Goal: Task Accomplishment & Management: Use online tool/utility

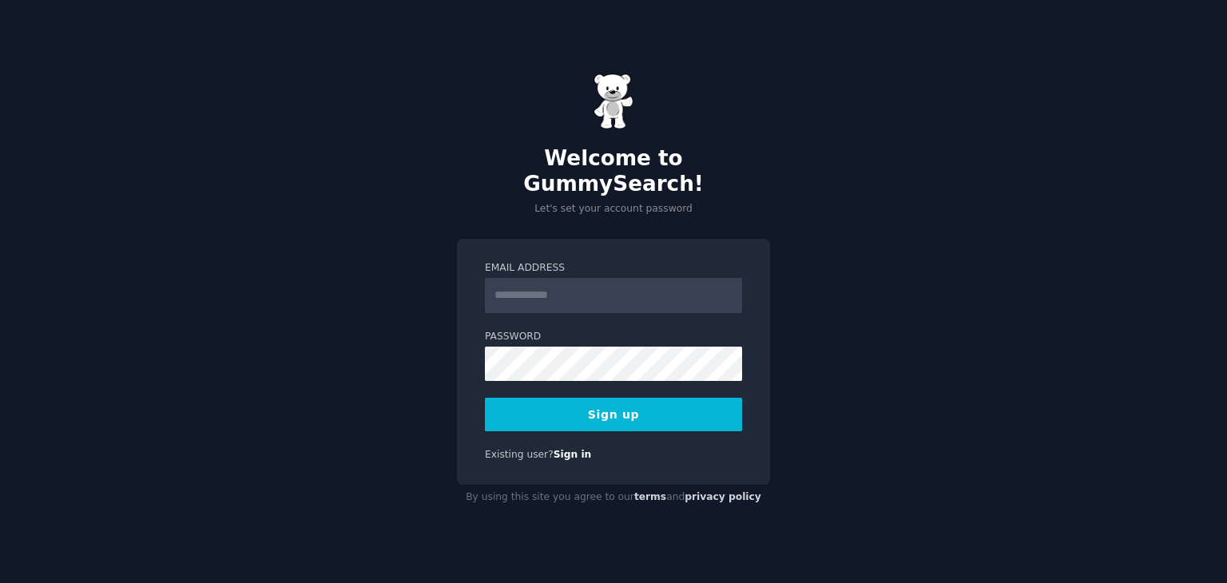
click at [581, 288] on input "Email Address" at bounding box center [613, 295] width 257 height 35
type input "**********"
click at [485, 398] on button "Sign up" at bounding box center [613, 415] width 257 height 34
drag, startPoint x: 597, startPoint y: 218, endPoint x: 607, endPoint y: 298, distance: 80.4
click at [465, 349] on div "**********" at bounding box center [613, 362] width 313 height 246
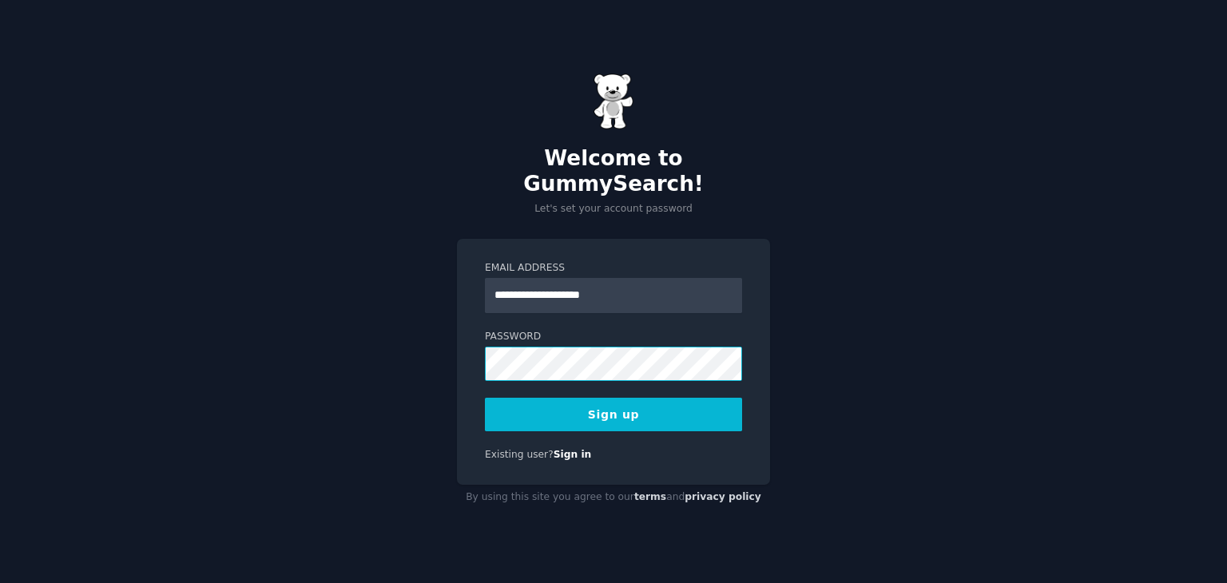
click at [462, 362] on div "**********" at bounding box center [613, 362] width 313 height 246
click at [454, 352] on div "**********" at bounding box center [613, 291] width 1227 height 583
click at [613, 398] on button "Sign up" at bounding box center [613, 415] width 257 height 34
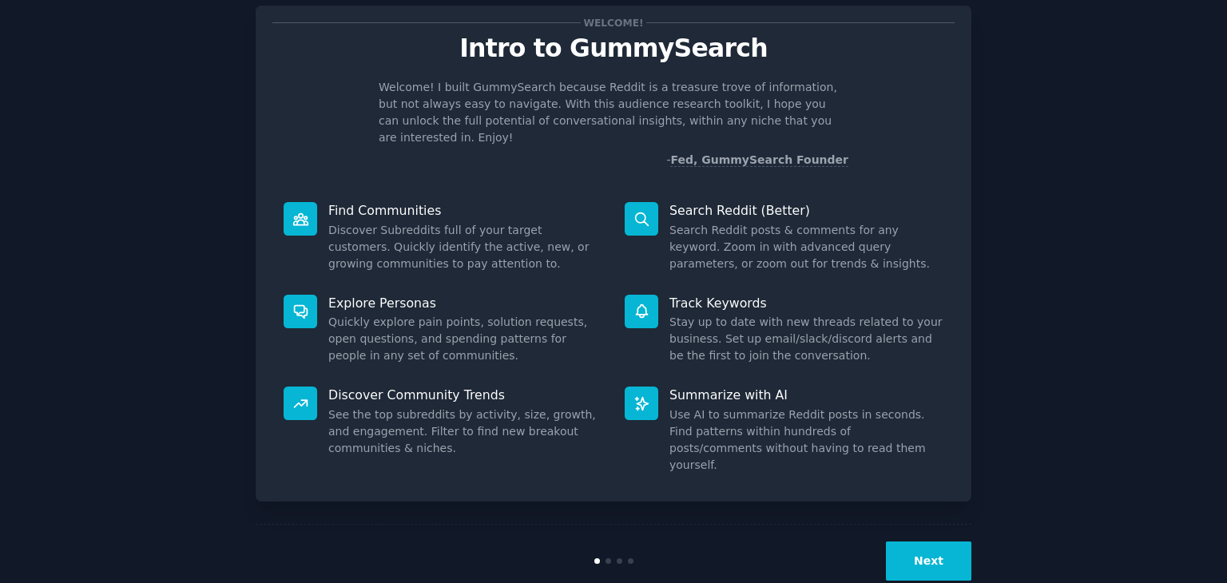
scroll to position [42, 0]
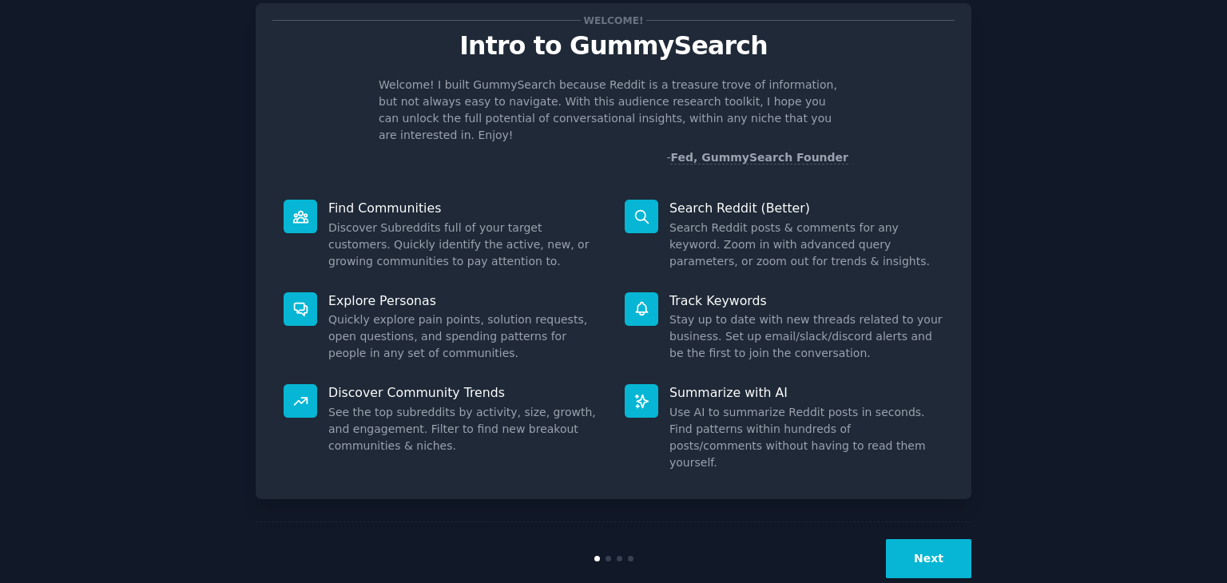
click at [0, 252] on div "Welcome! Intro to GummySearch Welcome! I built GummySearch because Reddit is a …" at bounding box center [613, 287] width 1227 height 659
click at [1081, 362] on div "Welcome! Intro to GummySearch Welcome! I built GummySearch because Reddit is a …" at bounding box center [613, 288] width 1182 height 614
click at [923, 539] on button "Next" at bounding box center [928, 558] width 85 height 39
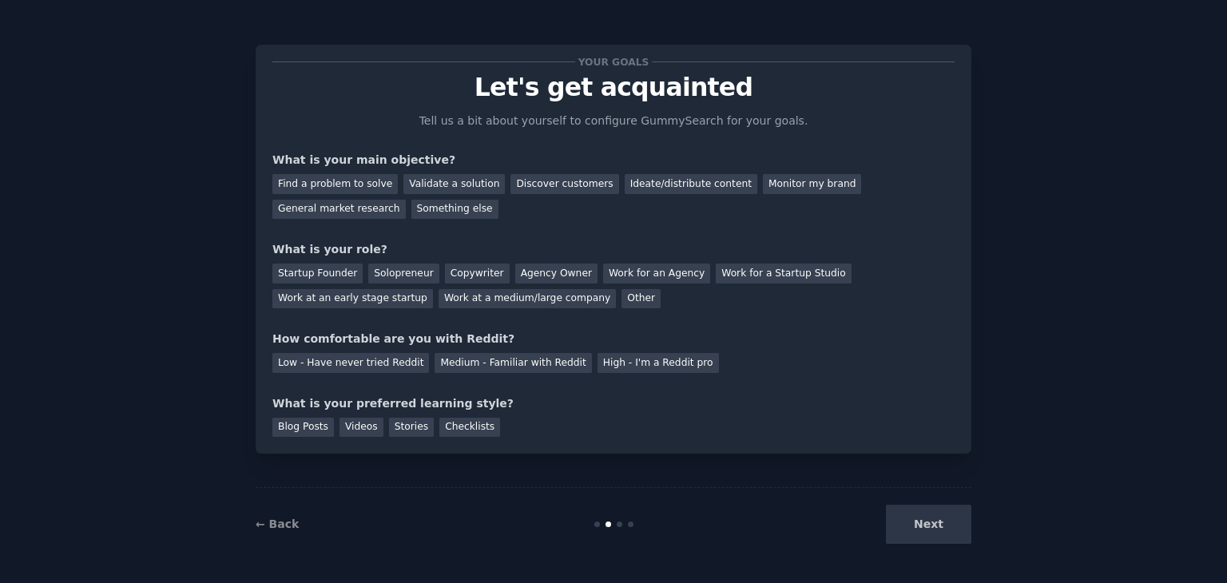
click at [616, 521] on div at bounding box center [613, 524] width 239 height 6
click at [955, 532] on div "Next" at bounding box center [851, 524] width 239 height 39
click at [454, 367] on div "Medium - Familiar with Reddit" at bounding box center [512, 363] width 157 height 20
click at [332, 272] on div "Startup Founder" at bounding box center [317, 274] width 90 height 20
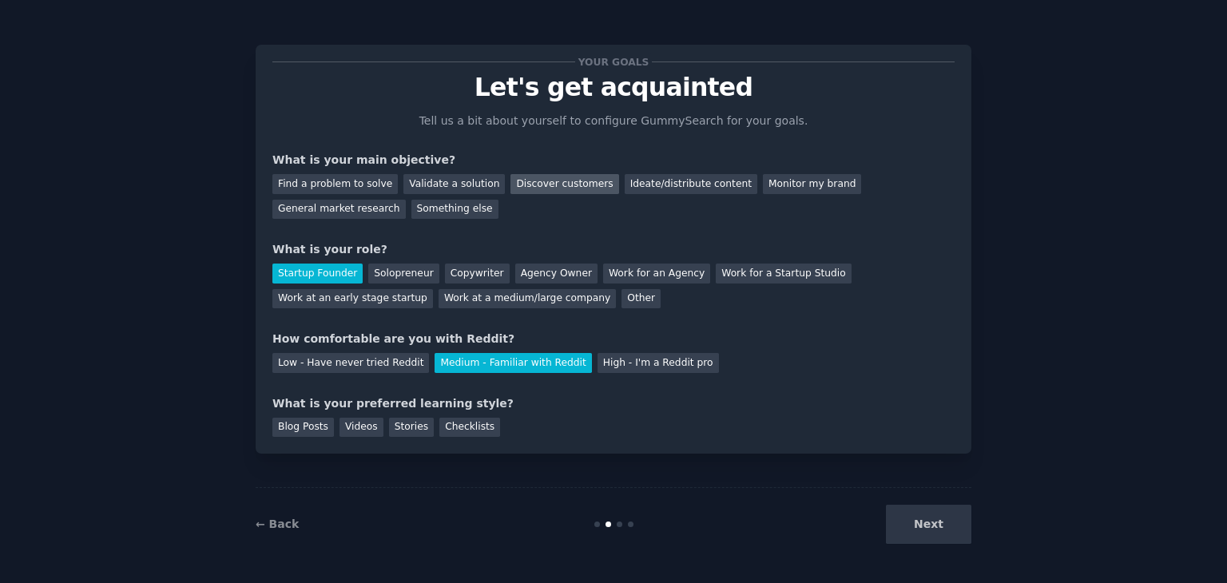
click at [510, 182] on div "Discover customers" at bounding box center [564, 184] width 108 height 20
click at [438, 176] on div "Validate a solution" at bounding box center [453, 184] width 101 height 20
click at [546, 191] on div "Discover customers" at bounding box center [564, 184] width 108 height 20
click at [316, 422] on div "Blog Posts" at bounding box center [302, 428] width 61 height 20
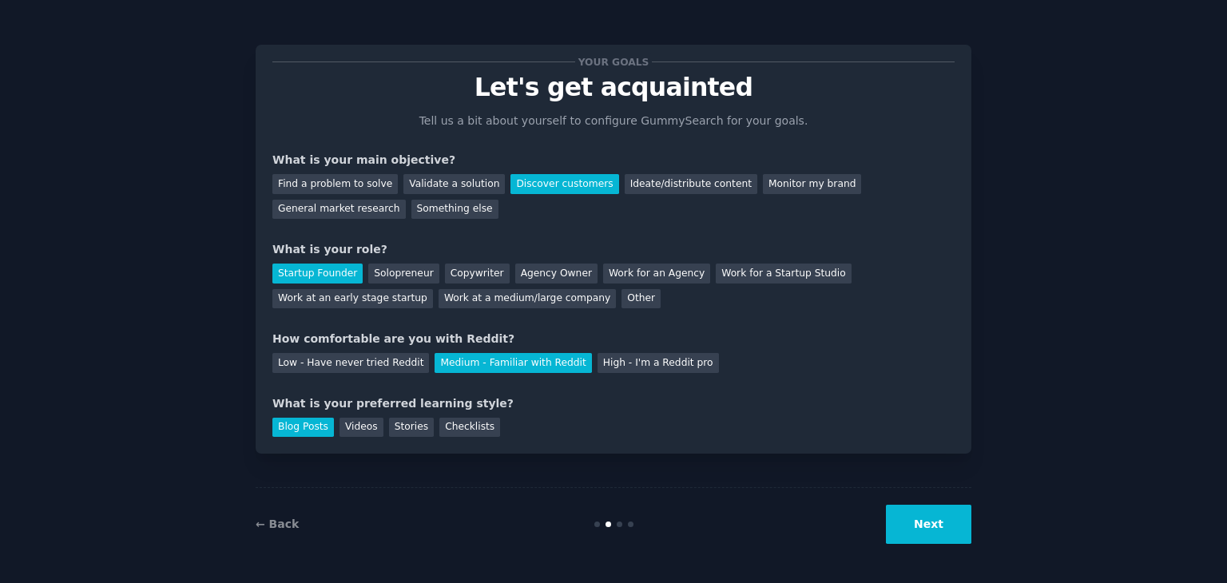
click at [948, 534] on button "Next" at bounding box center [928, 524] width 85 height 39
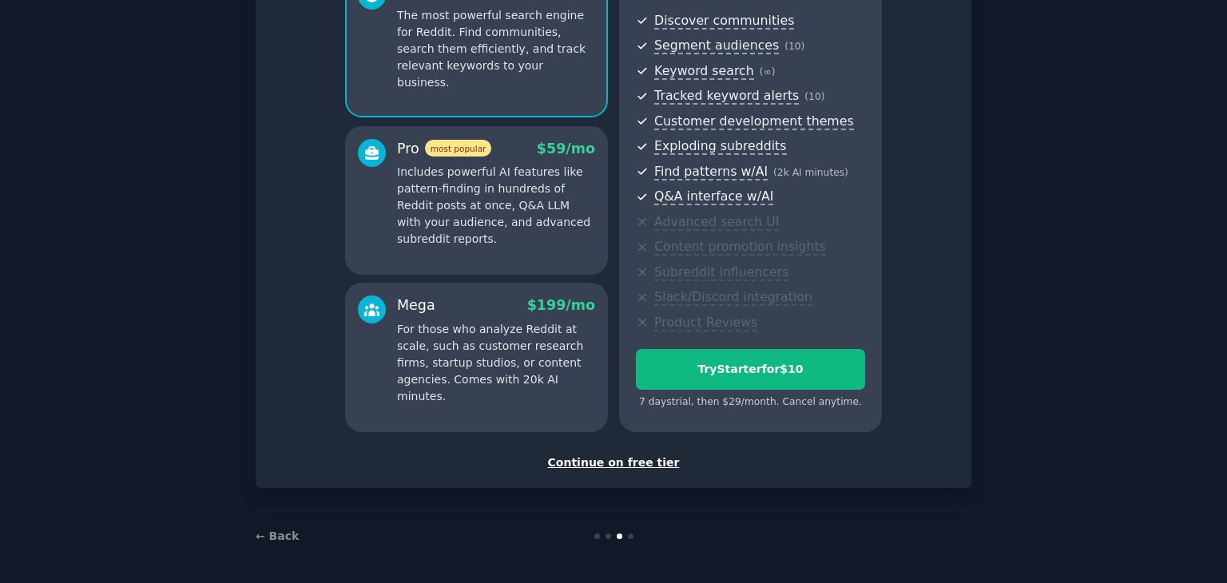
click at [616, 463] on div "Continue on free tier" at bounding box center [613, 462] width 682 height 17
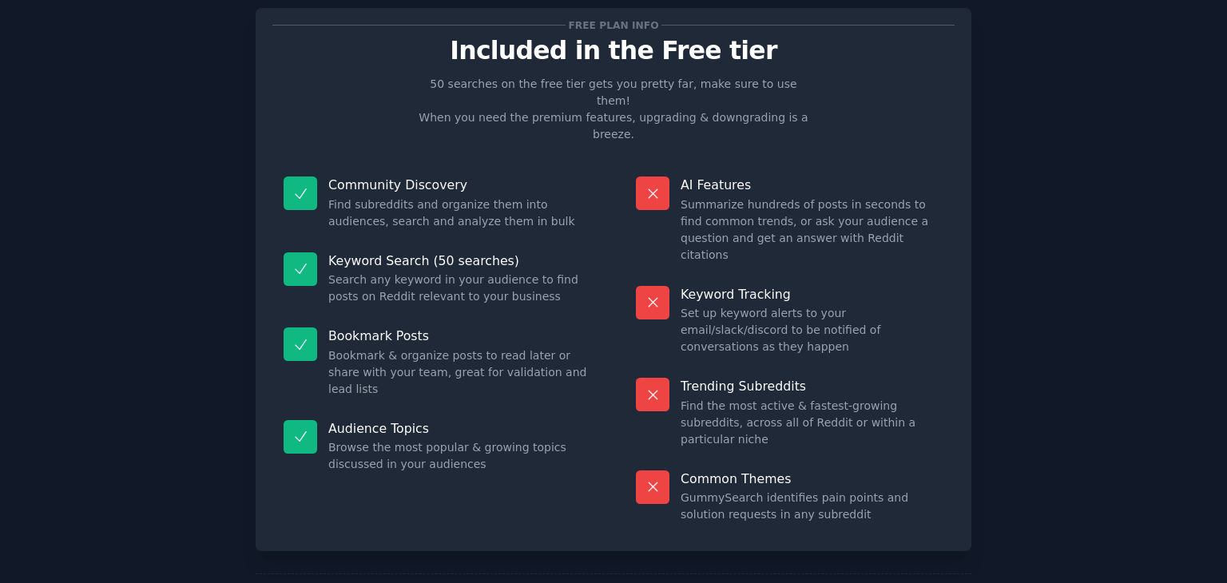
scroll to position [38, 0]
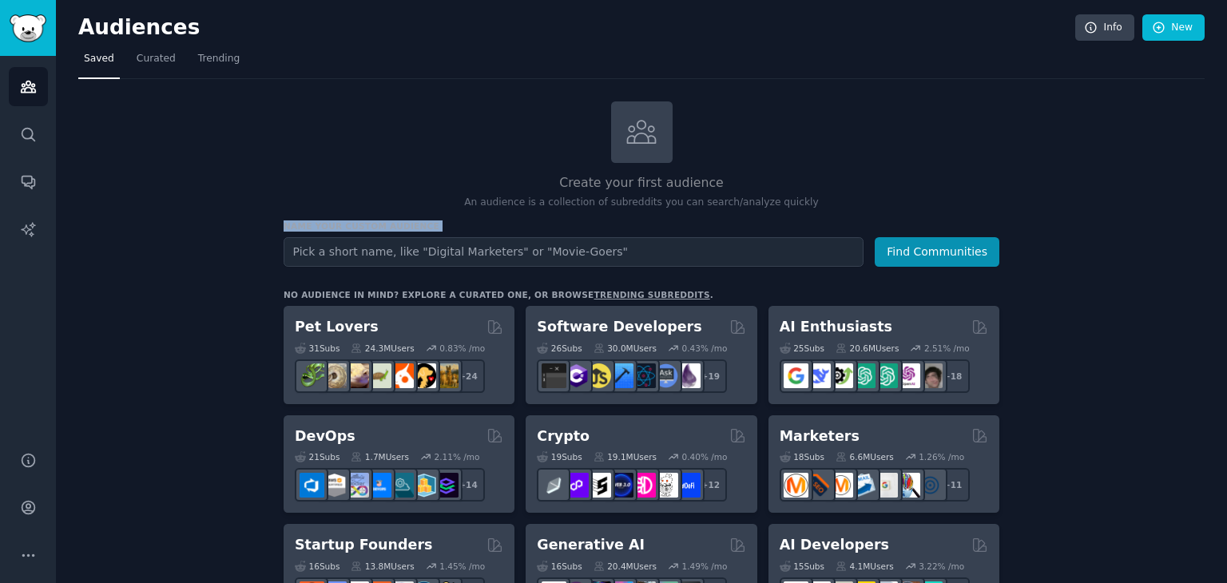
drag, startPoint x: 275, startPoint y: 222, endPoint x: 424, endPoint y: 234, distance: 149.0
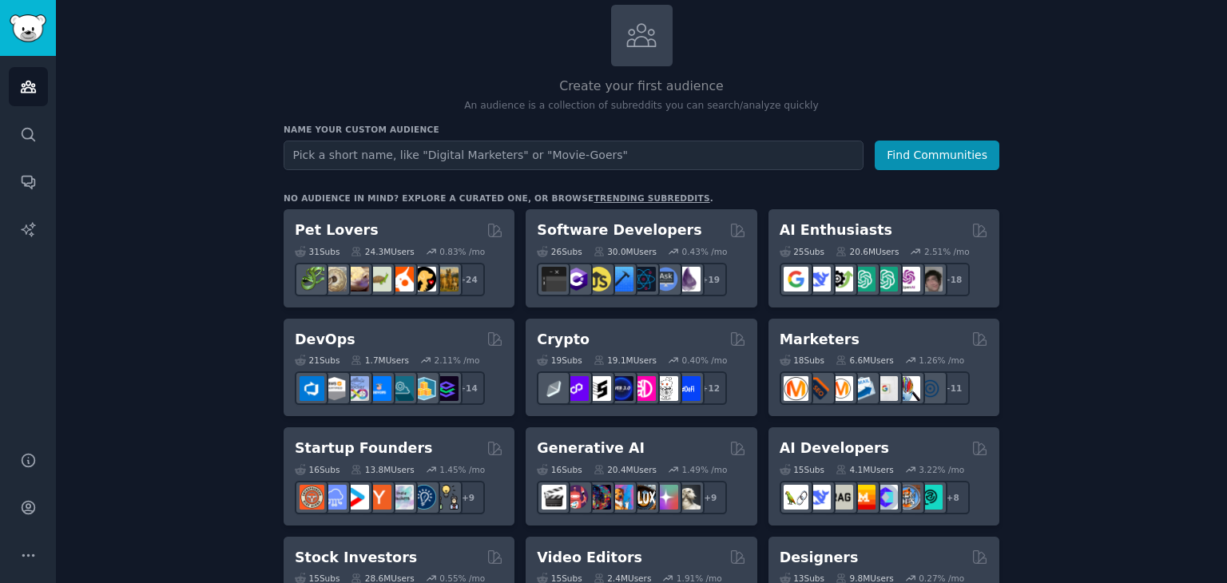
scroll to position [80, 0]
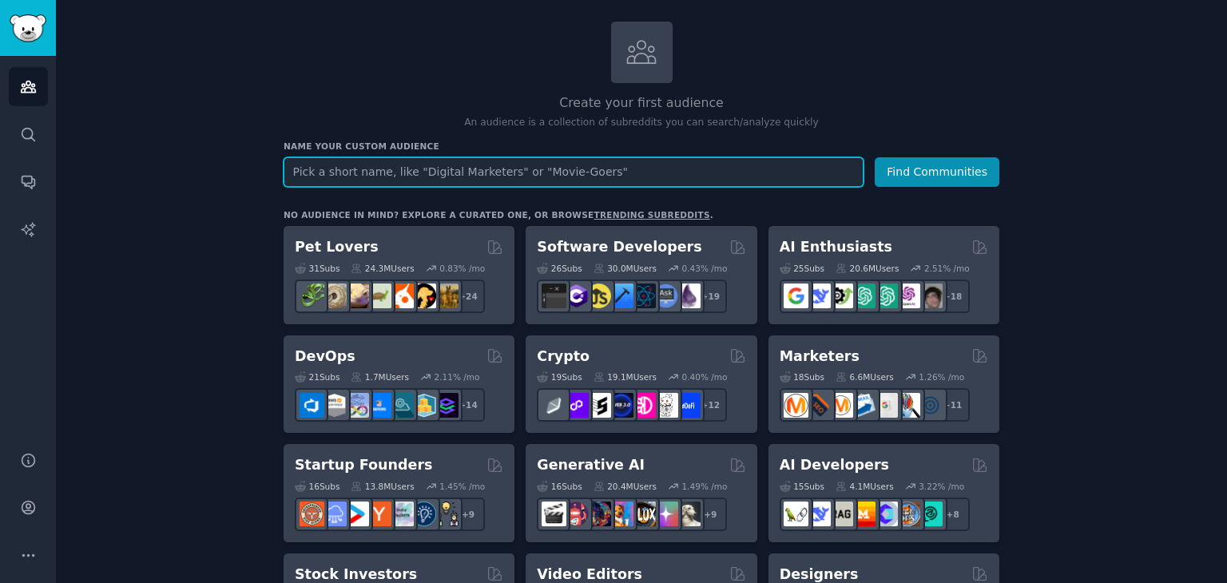
click at [546, 165] on input "text" at bounding box center [573, 172] width 580 height 30
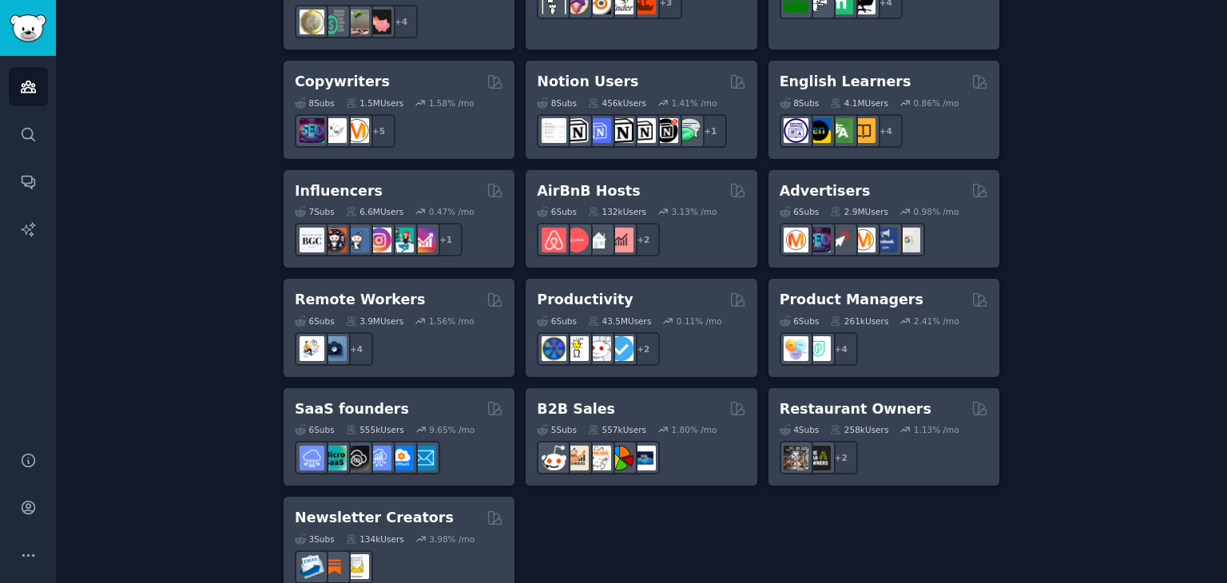
scroll to position [1258, 0]
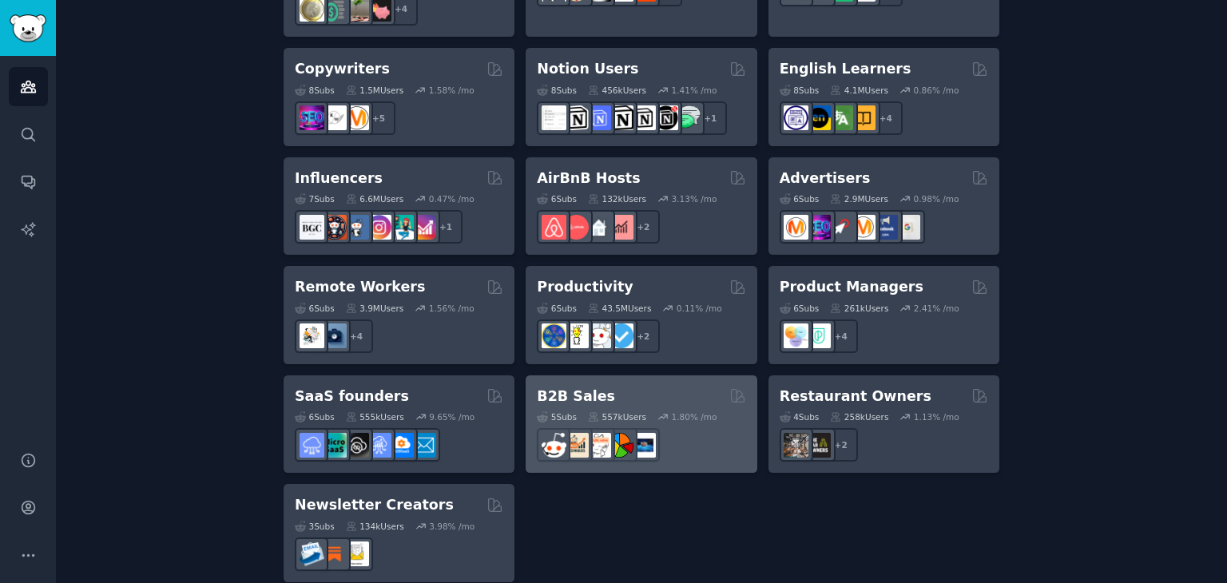
type input "solo"
click at [571, 386] on h2 "B2B Sales" at bounding box center [576, 396] width 78 height 20
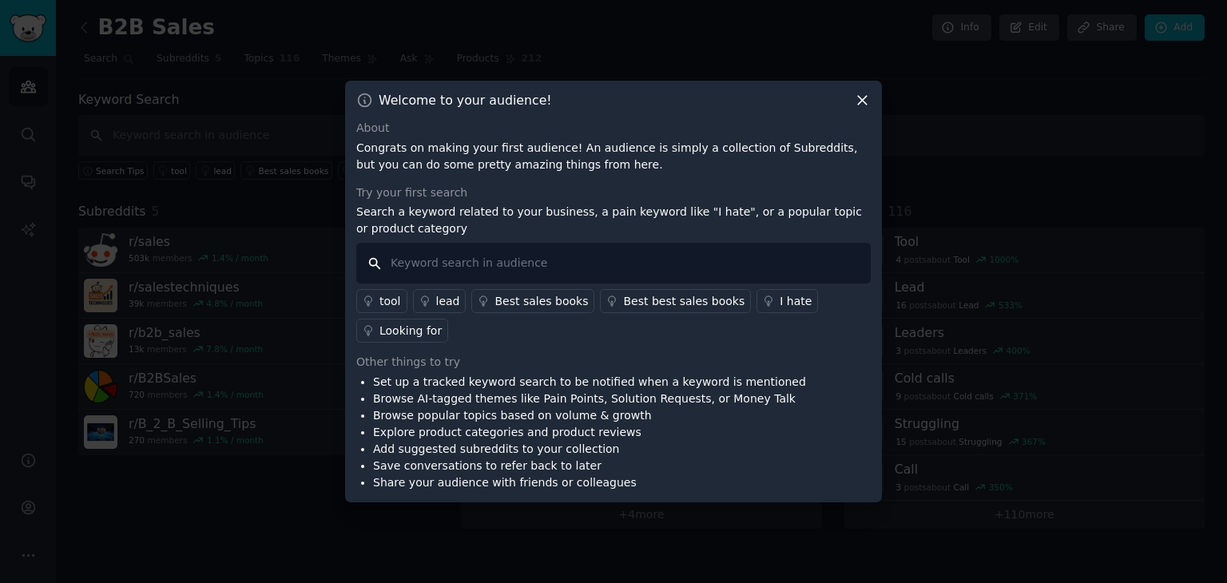
click at [546, 253] on input "text" at bounding box center [613, 263] width 514 height 41
type input "hiring"
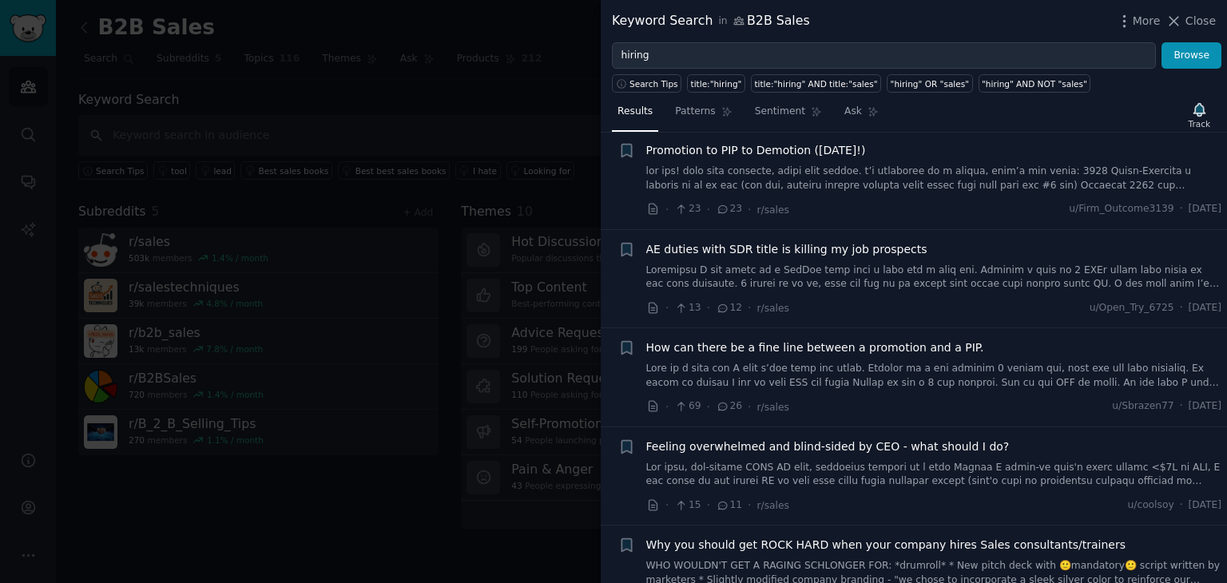
scroll to position [559, 0]
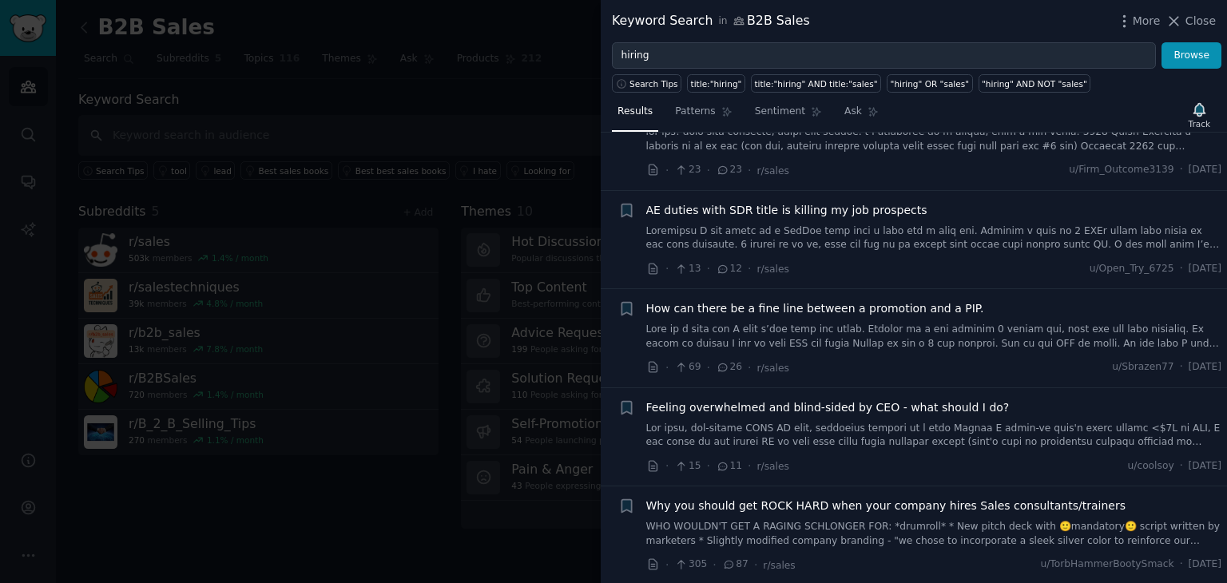
click at [455, 250] on div at bounding box center [613, 291] width 1227 height 583
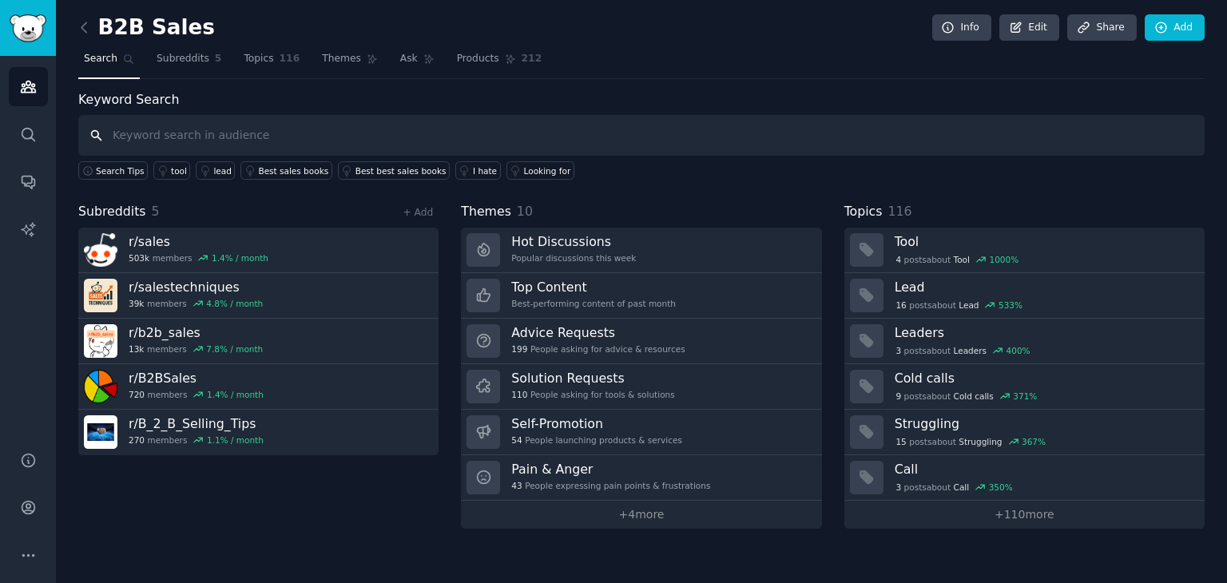
click at [333, 129] on input "text" at bounding box center [641, 135] width 1126 height 41
type input "hiring"
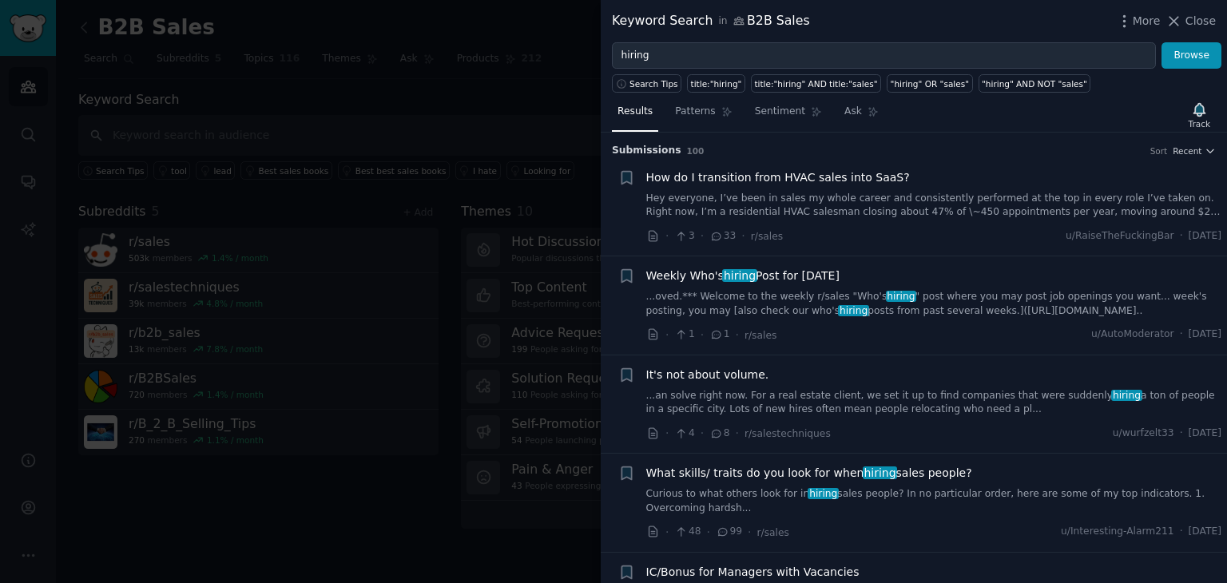
click at [1197, 144] on h3 "Submission s 100 Sort Recent" at bounding box center [914, 151] width 604 height 14
click at [1197, 147] on span "Recent" at bounding box center [1186, 150] width 29 height 11
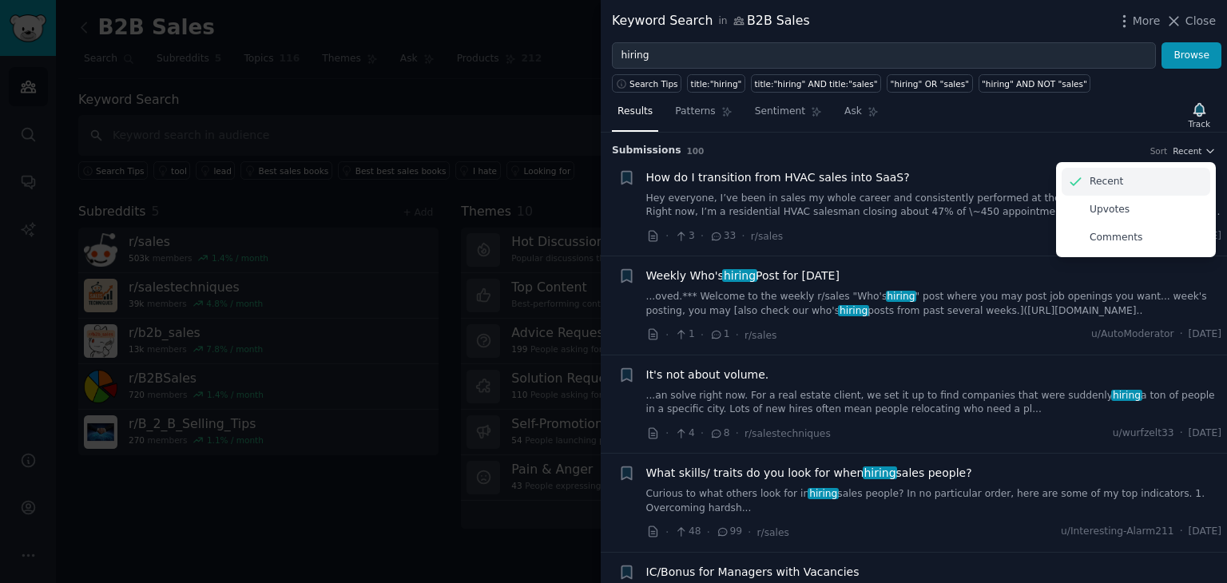
click at [1120, 183] on div "Recent" at bounding box center [1135, 182] width 149 height 28
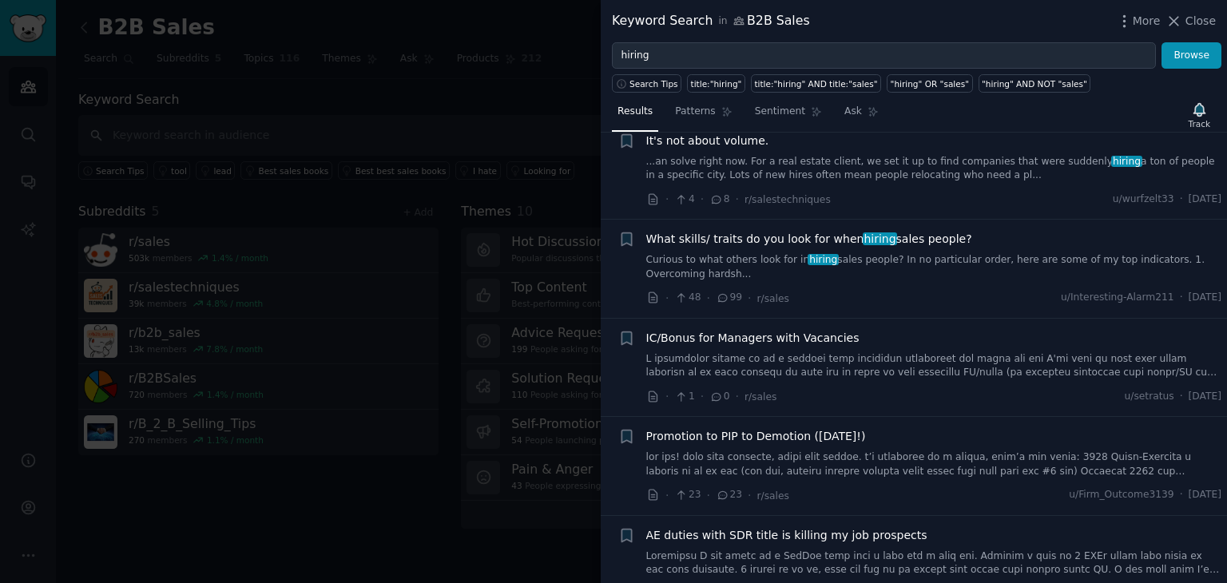
scroll to position [240, 0]
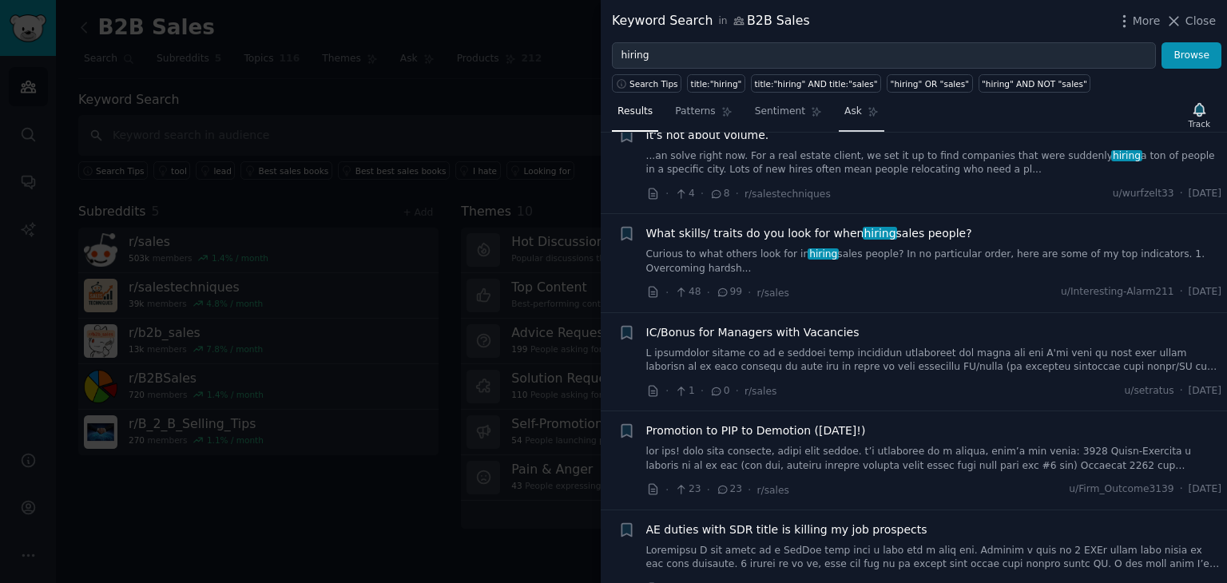
click at [838, 116] on link "Ask" at bounding box center [861, 115] width 46 height 33
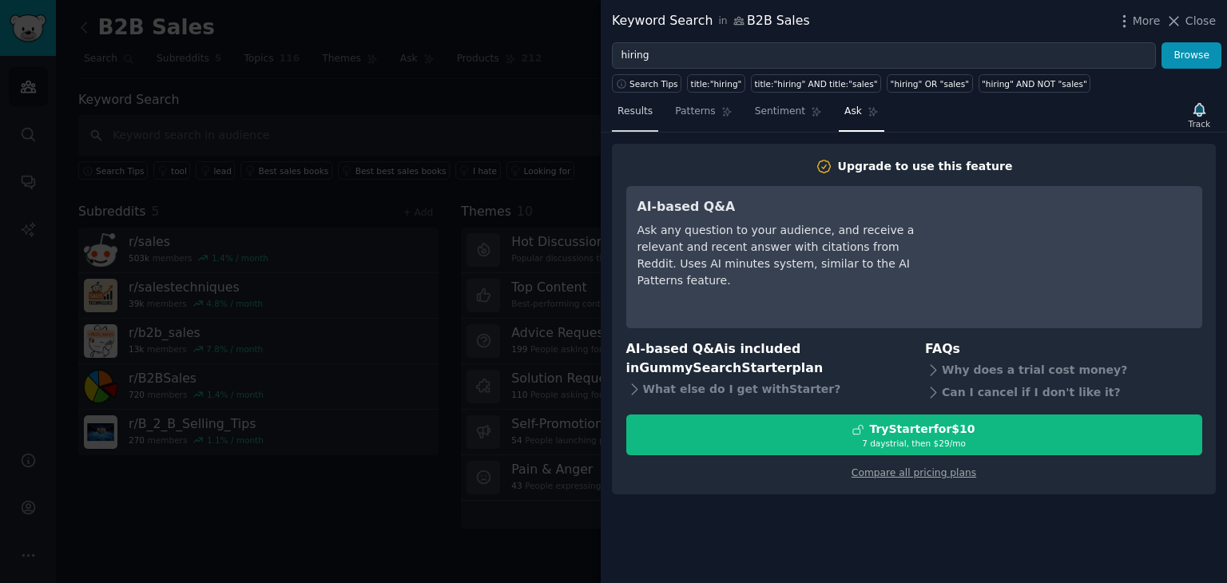
click at [638, 113] on span "Results" at bounding box center [634, 112] width 35 height 14
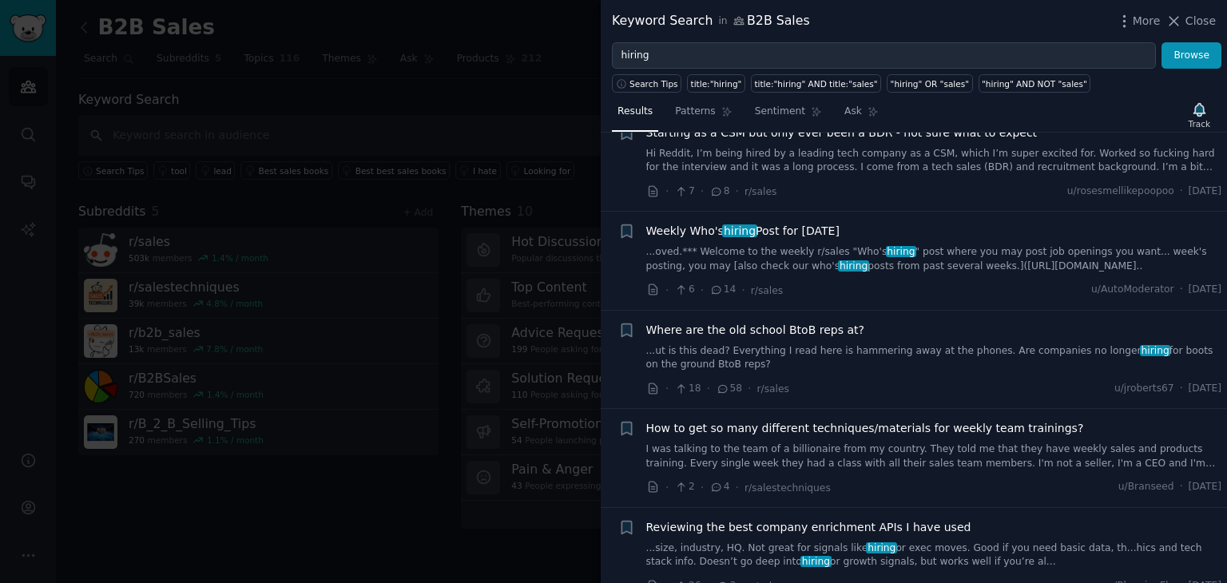
scroll to position [1837, 0]
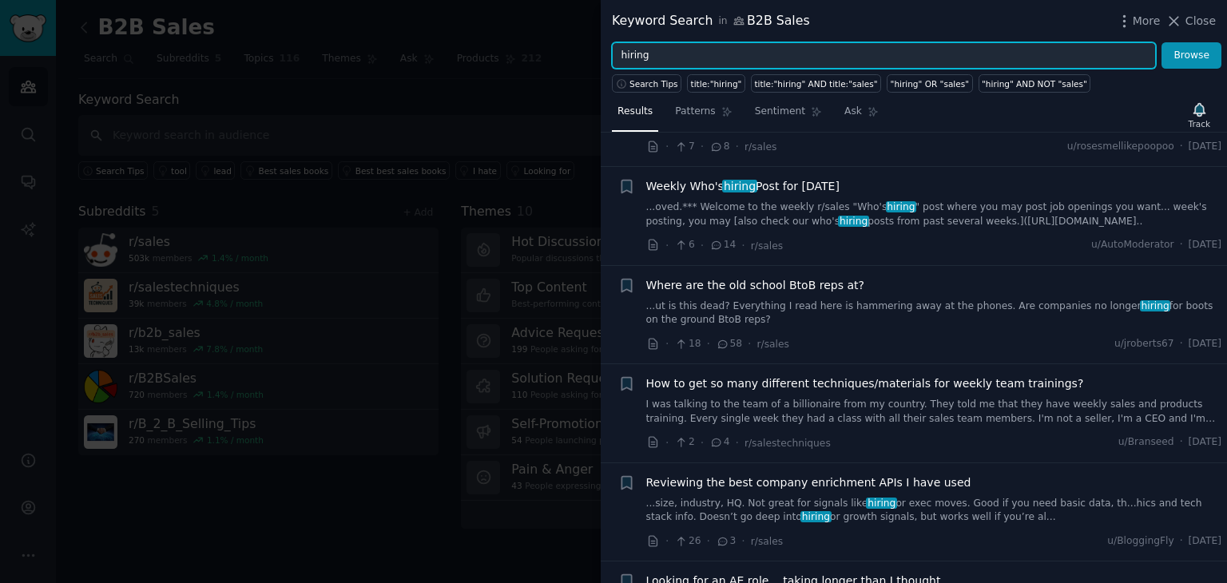
click at [747, 65] on input "hiring" at bounding box center [884, 55] width 544 height 27
click at [744, 59] on input "hiring" at bounding box center [884, 55] width 544 height 27
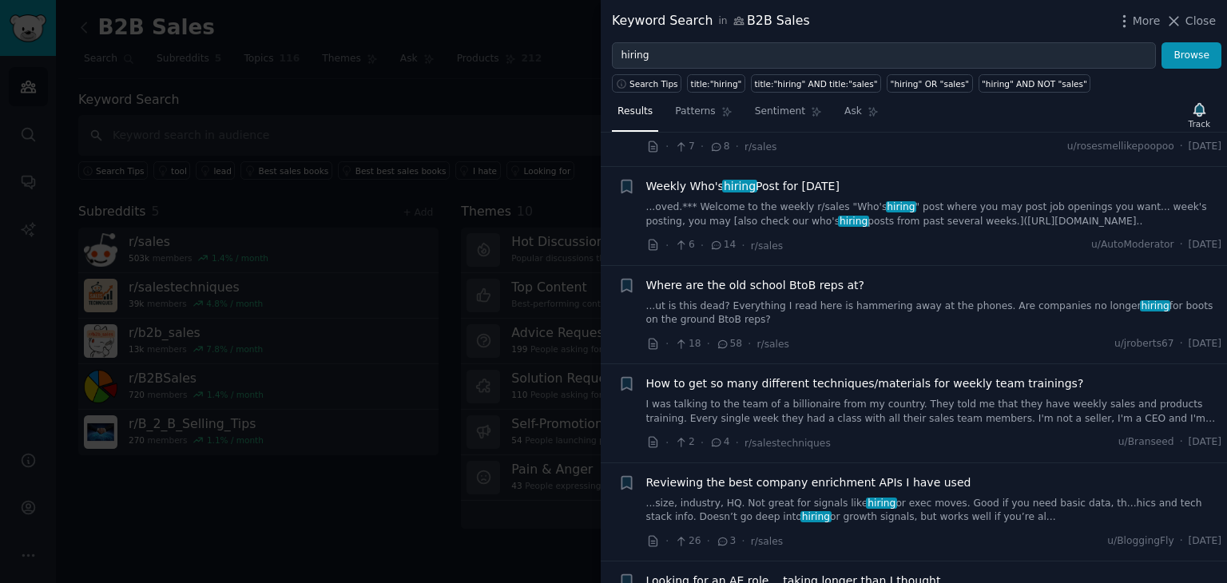
click at [329, 132] on div at bounding box center [613, 291] width 1227 height 583
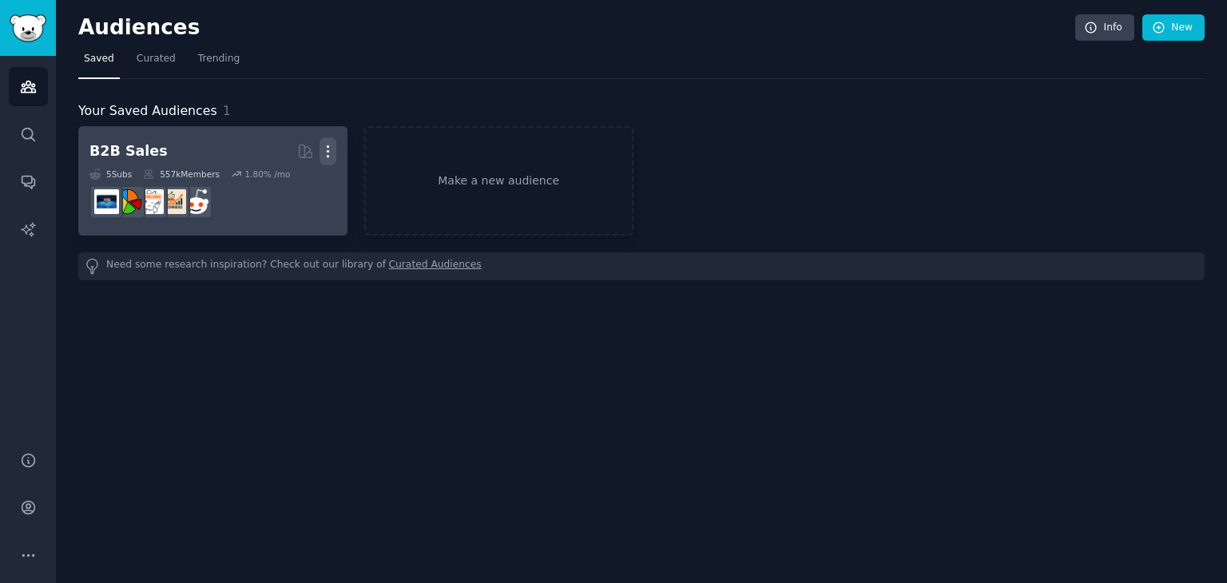
click at [323, 151] on icon "button" at bounding box center [327, 151] width 17 height 17
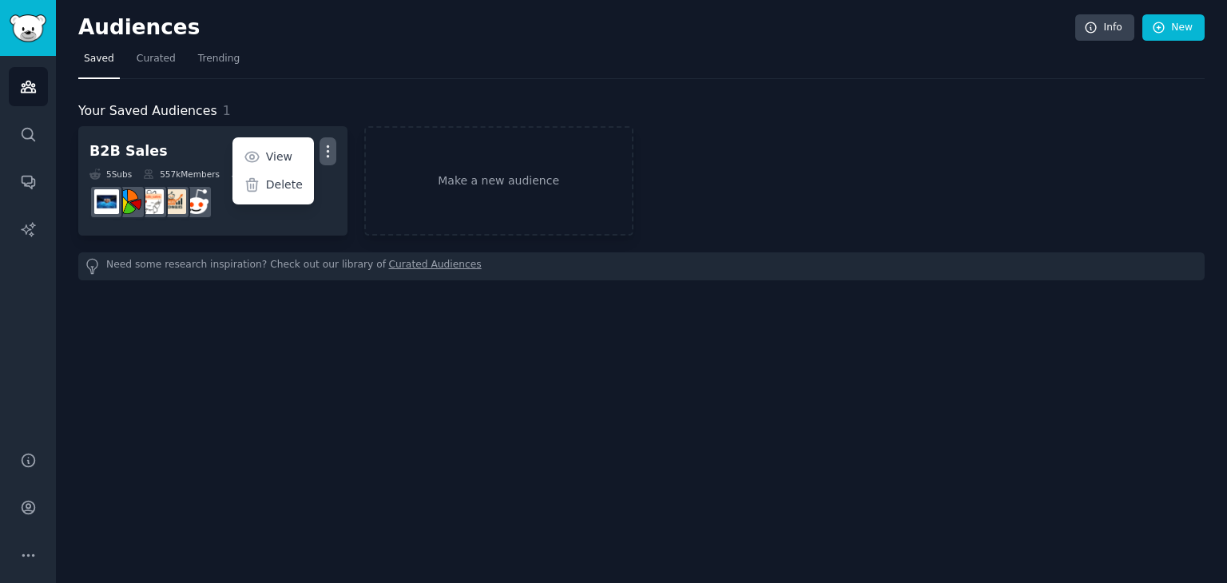
drag, startPoint x: 278, startPoint y: 190, endPoint x: 719, endPoint y: 76, distance: 456.1
click at [278, 189] on p "Delete" at bounding box center [284, 184] width 37 height 17
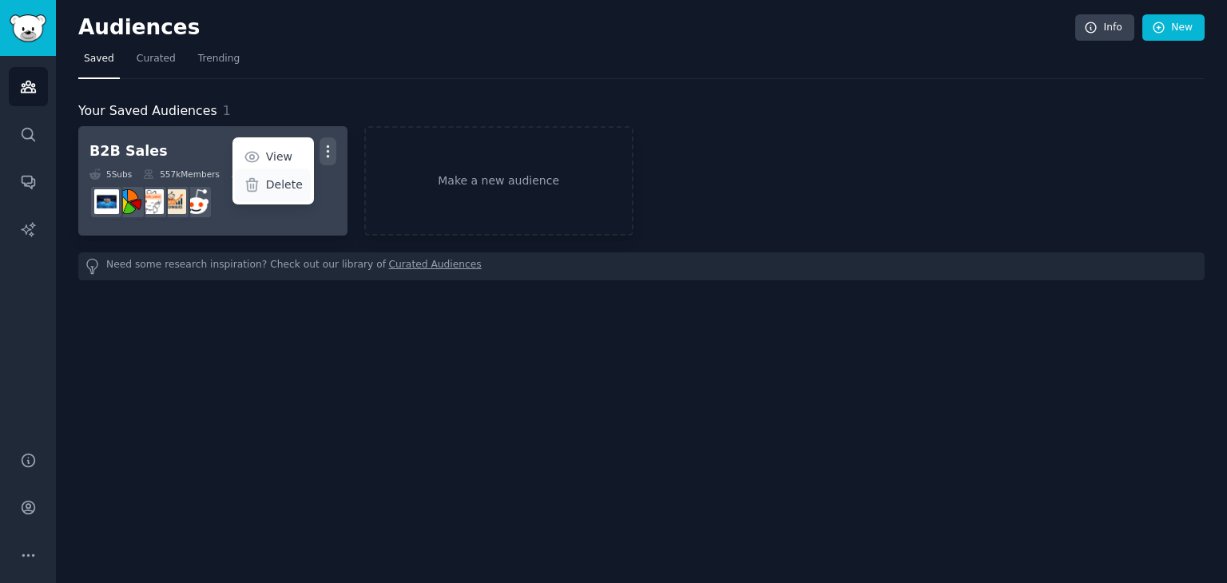
click at [276, 188] on p "Delete" at bounding box center [284, 184] width 37 height 17
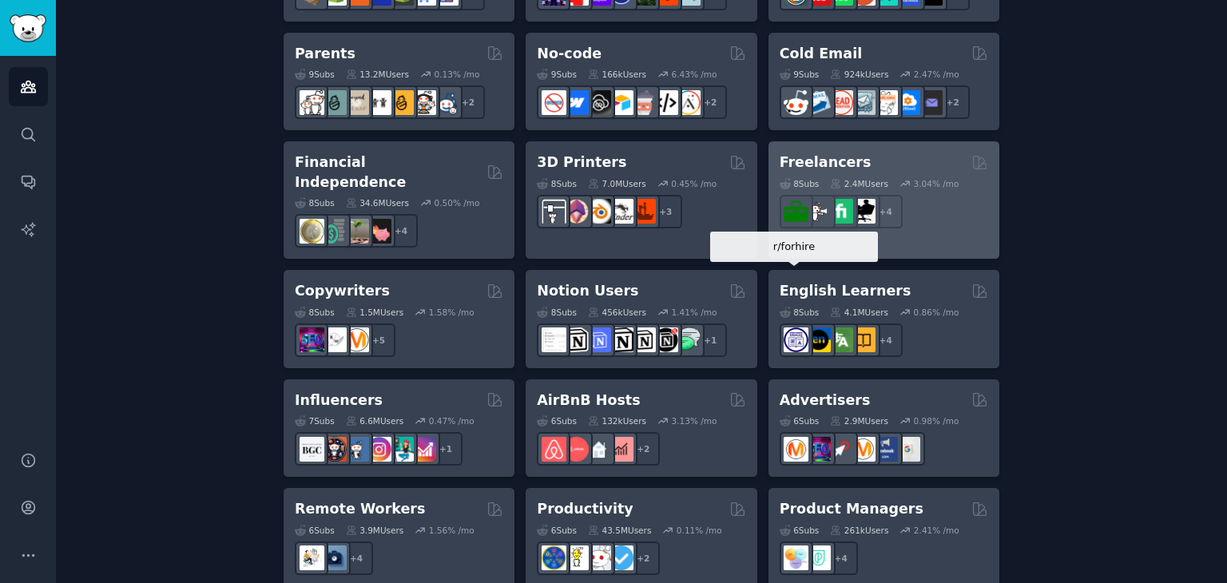
scroll to position [1038, 0]
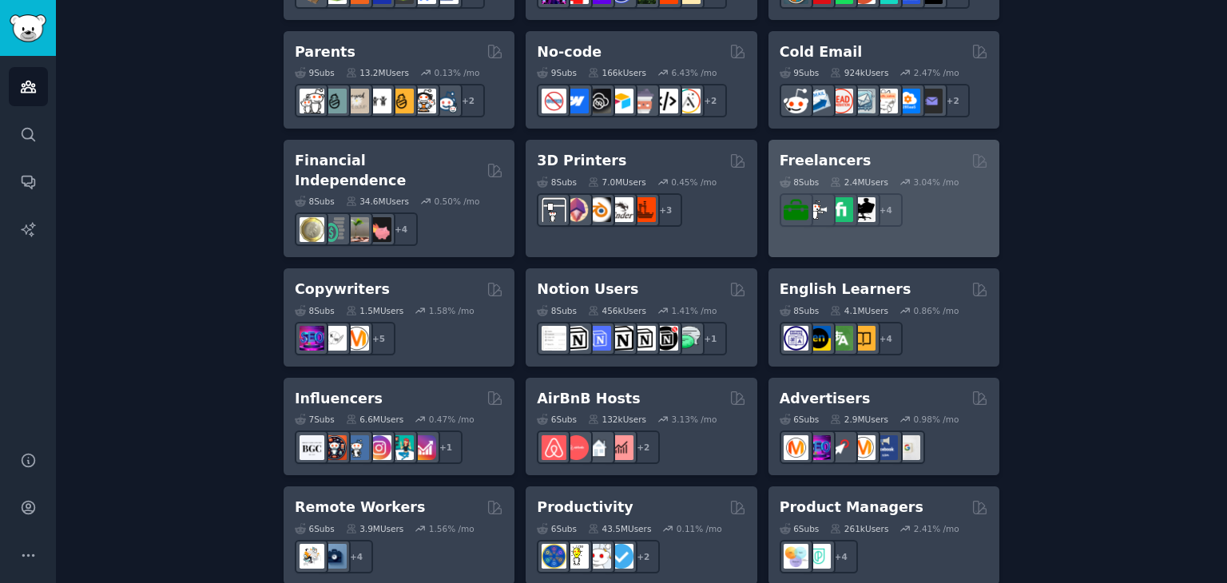
click at [850, 171] on div "8 Sub s 2.4M Users 3.04 % /mo r/Fiverr + 4" at bounding box center [883, 199] width 208 height 56
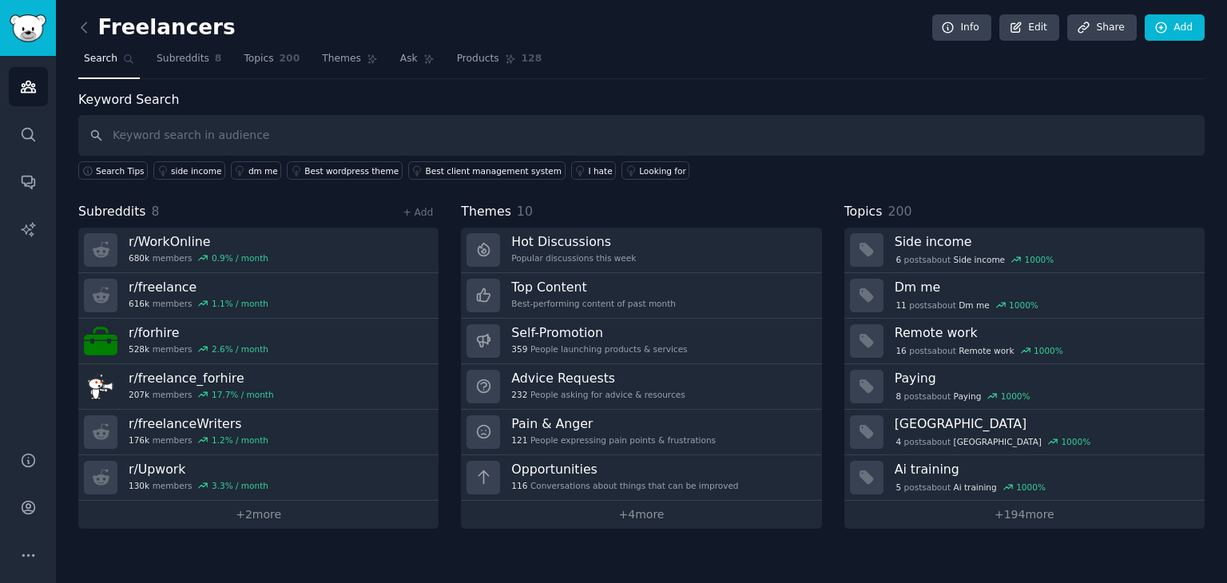
click at [307, 138] on input "text" at bounding box center [641, 135] width 1126 height 41
type input "looking for"
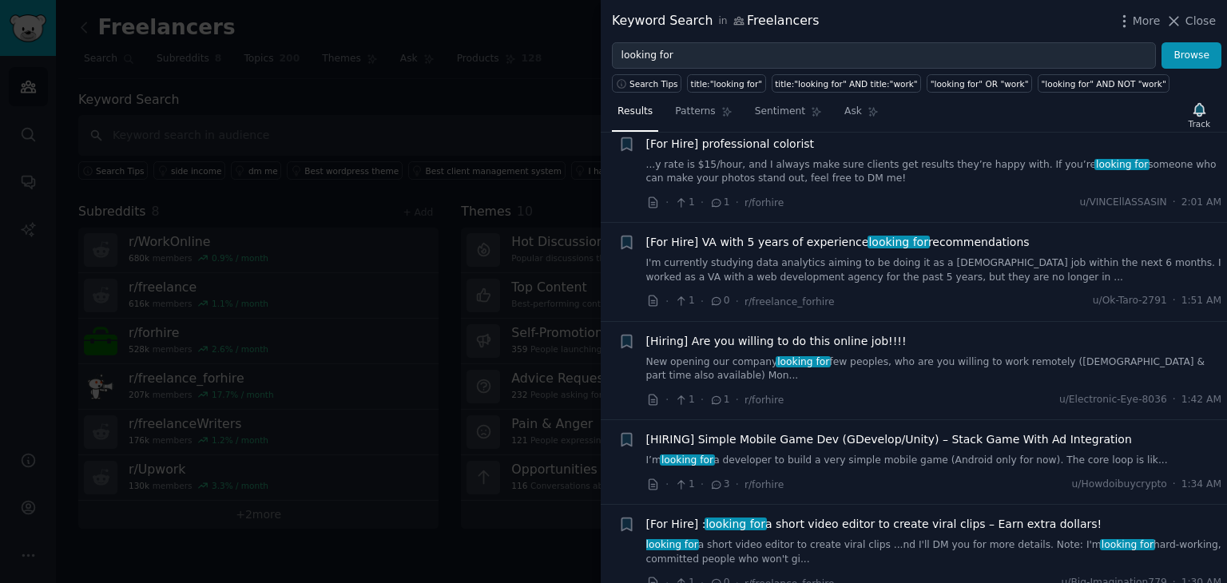
scroll to position [80, 0]
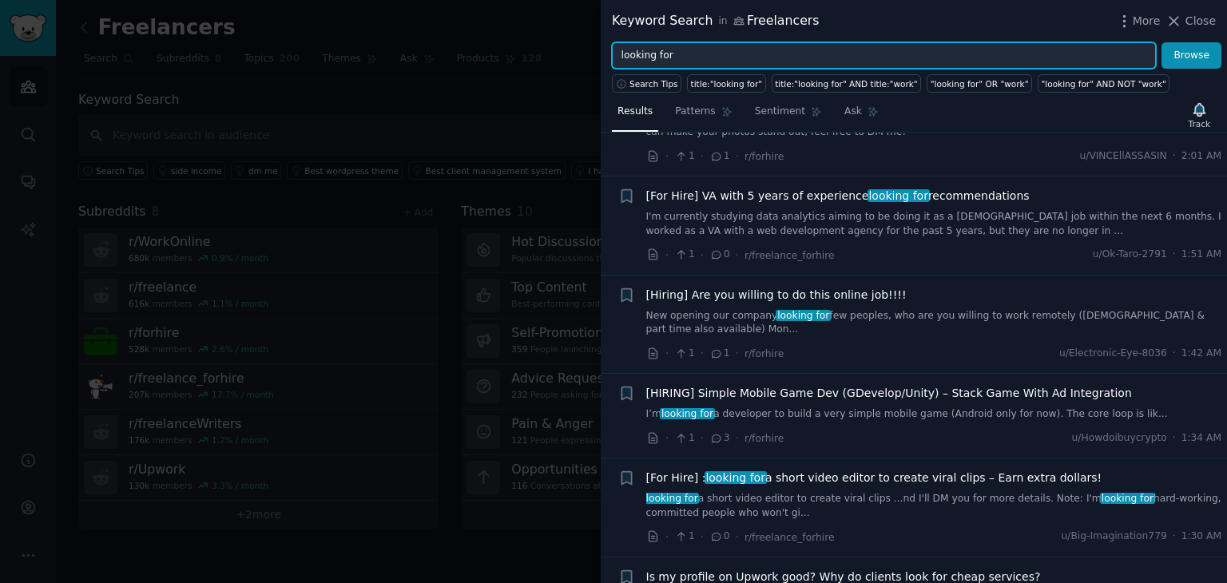
click at [696, 57] on input "looking for" at bounding box center [884, 55] width 544 height 27
click at [1161, 42] on button "Browse" at bounding box center [1191, 55] width 60 height 27
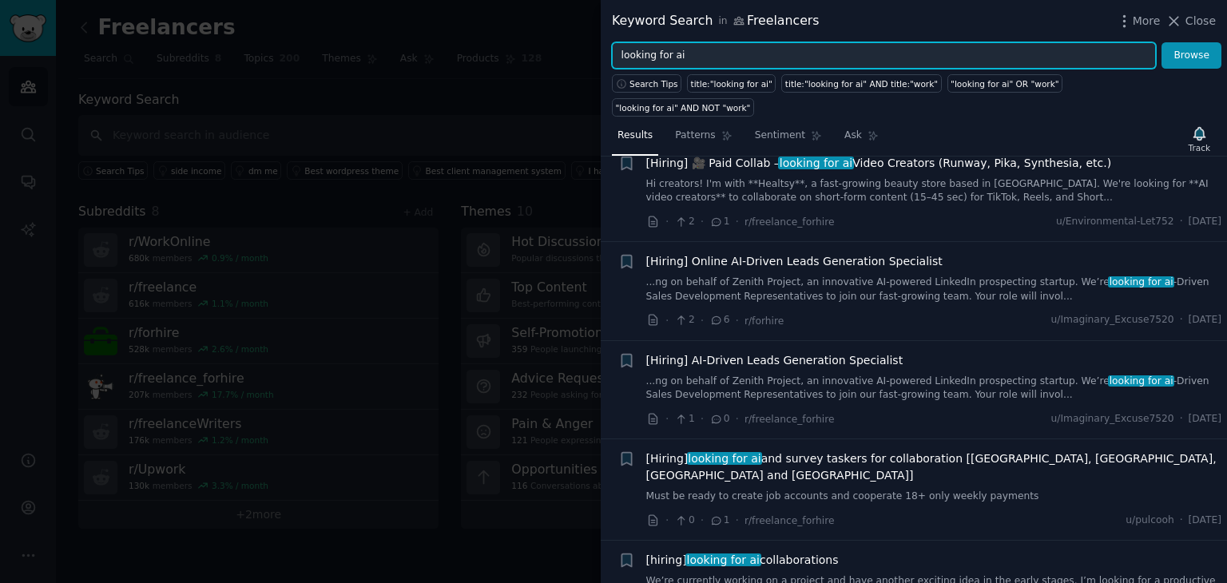
scroll to position [878, 0]
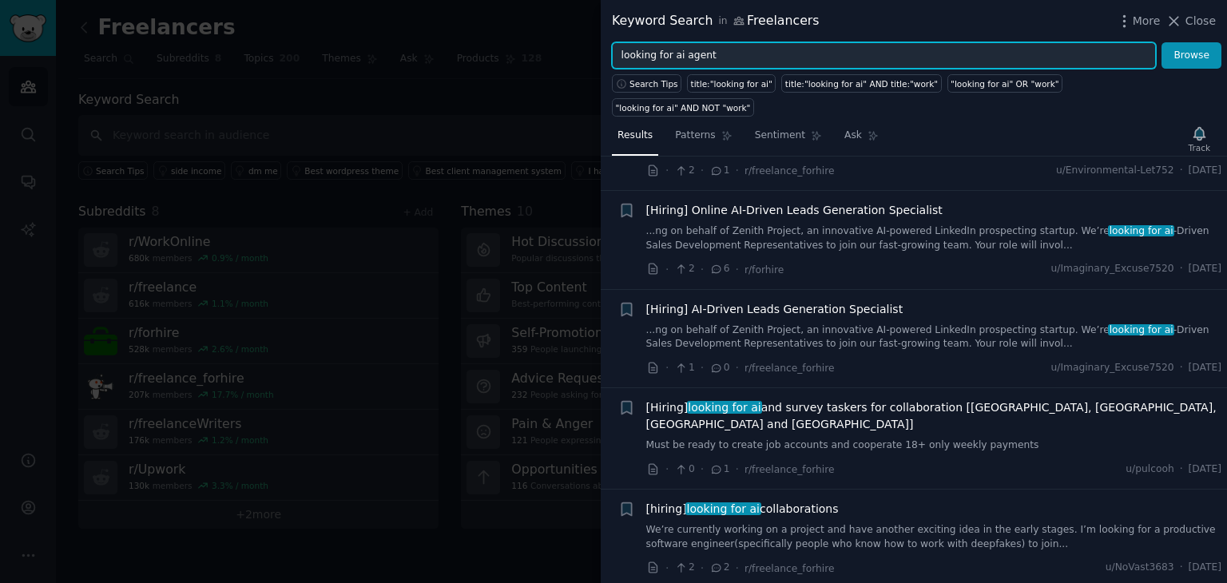
click at [1161, 42] on button "Browse" at bounding box center [1191, 55] width 60 height 27
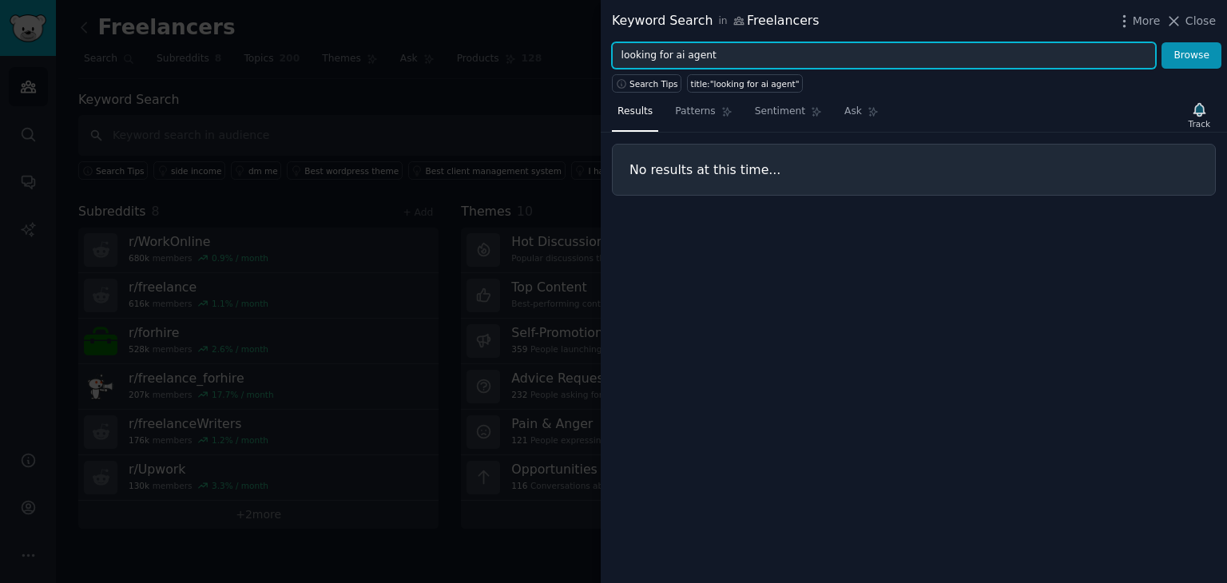
drag, startPoint x: 670, startPoint y: 54, endPoint x: 587, endPoint y: 60, distance: 83.2
click at [587, 60] on div "Keyword Search in Freelancers More Close looking for ai agent Browse Search Tip…" at bounding box center [613, 291] width 1227 height 583
click at [725, 48] on input "ai agent" at bounding box center [884, 55] width 544 height 27
type input "ai agent"
click at [1161, 42] on button "Browse" at bounding box center [1191, 55] width 60 height 27
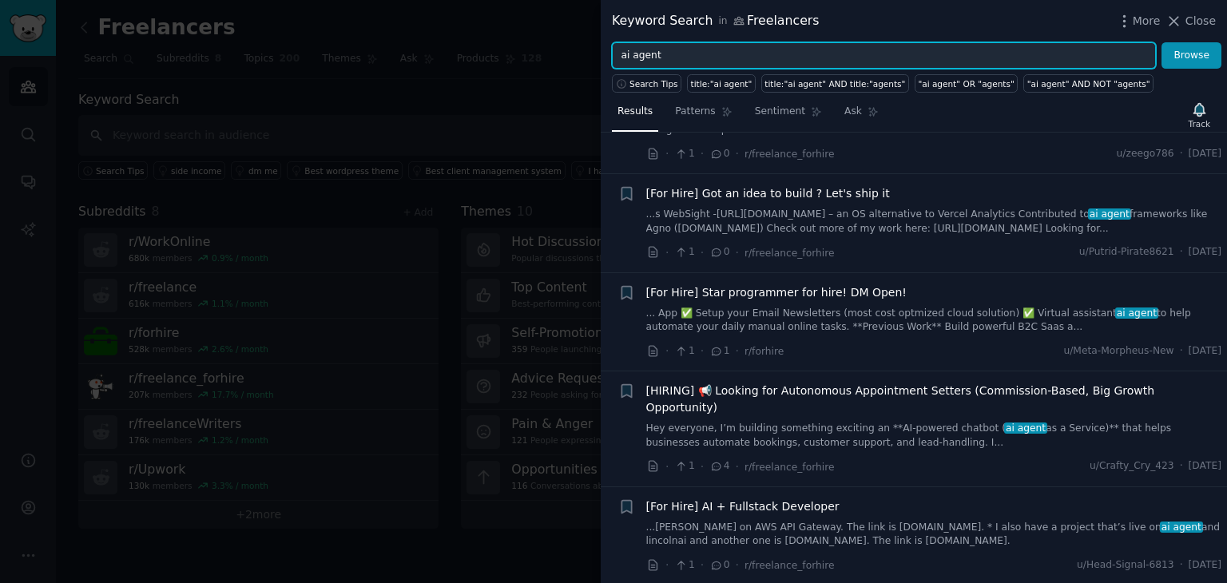
scroll to position [1677, 0]
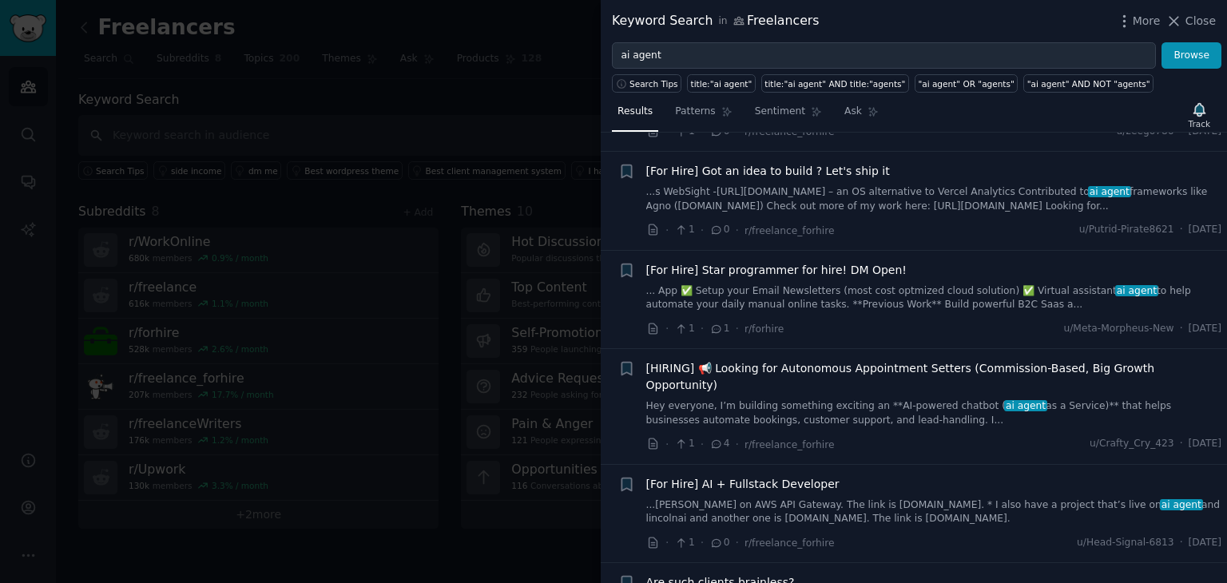
click at [411, 71] on div at bounding box center [613, 291] width 1227 height 583
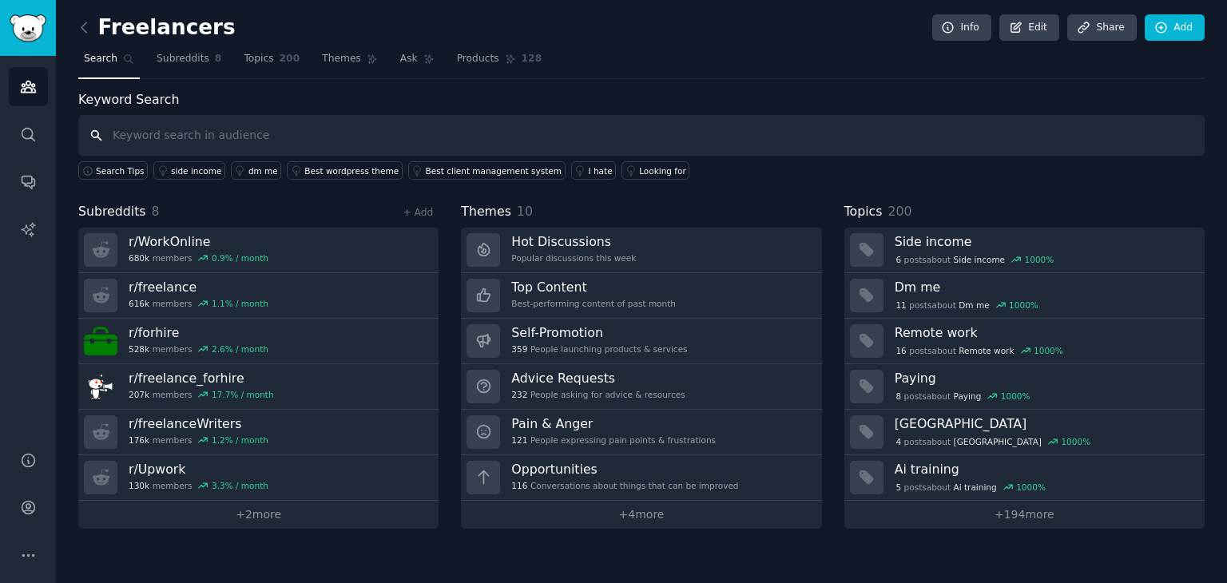
click at [481, 133] on input "text" at bounding box center [641, 135] width 1126 height 41
type input "looking for"
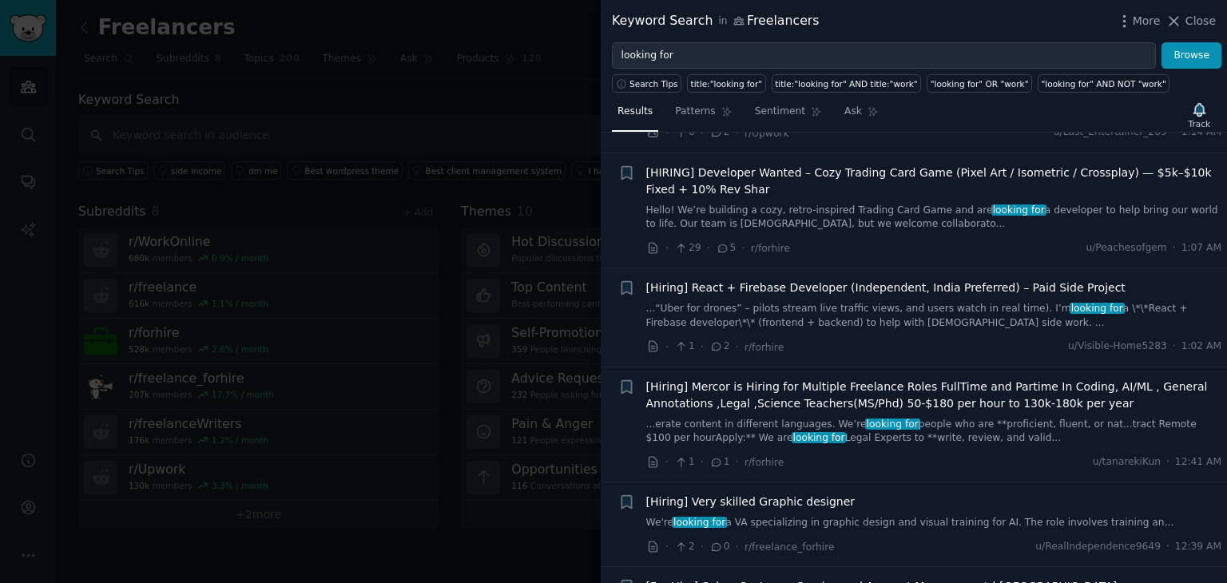
scroll to position [719, 0]
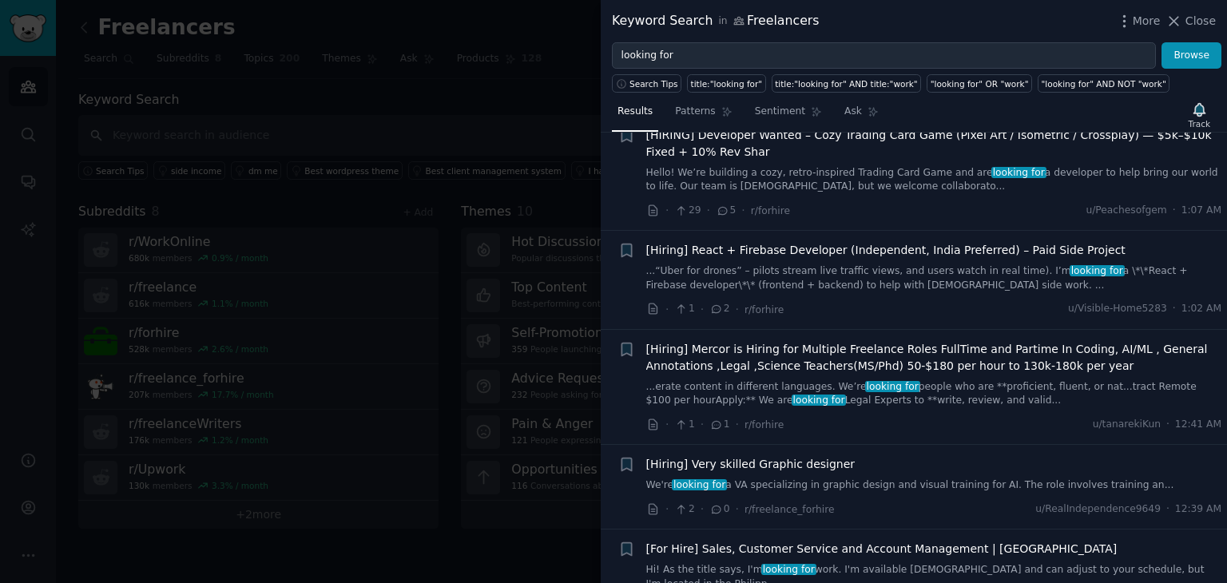
click at [759, 462] on span "[Hiring] Very skilled Graphic designer" at bounding box center [750, 464] width 209 height 17
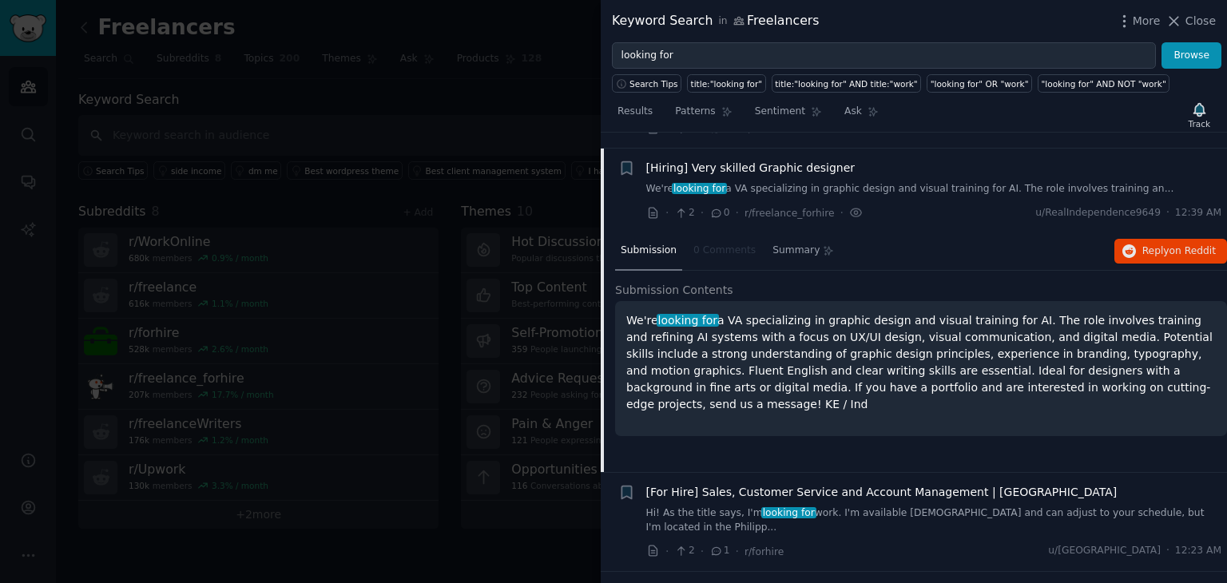
scroll to position [1029, 0]
